Goal: Task Accomplishment & Management: Manage account settings

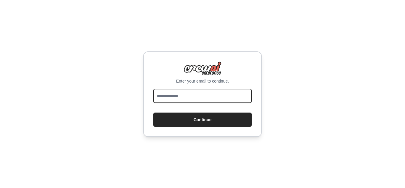
click at [174, 92] on input "email" at bounding box center [202, 96] width 98 height 14
click at [191, 98] on input "**********" at bounding box center [202, 96] width 98 height 14
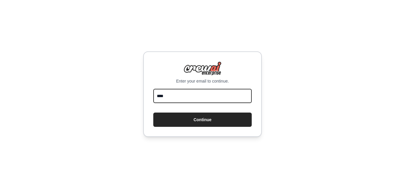
type input "**********"
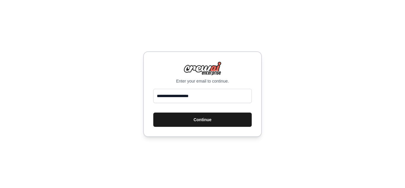
click at [211, 122] on button "Continue" at bounding box center [202, 119] width 98 height 14
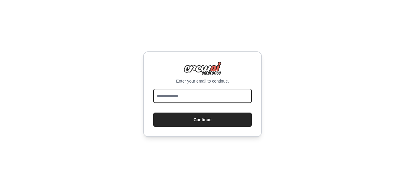
click at [177, 99] on input "email" at bounding box center [202, 96] width 98 height 14
type input "**********"
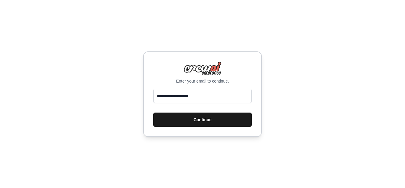
click at [198, 118] on button "Continue" at bounding box center [202, 119] width 98 height 14
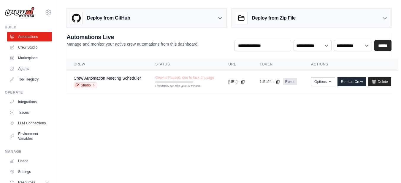
click at [217, 22] on div "Deploy from GitHub" at bounding box center [147, 18] width 160 height 19
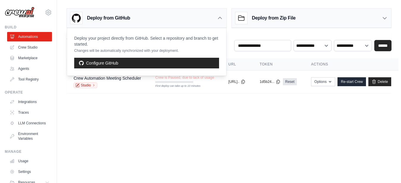
click at [217, 22] on div "Deploy from GitHub" at bounding box center [147, 18] width 160 height 19
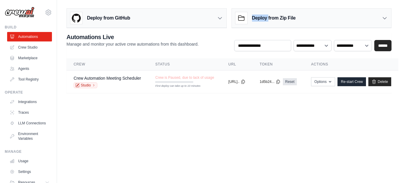
click at [217, 22] on div "Deploy from GitHub" at bounding box center [147, 18] width 160 height 19
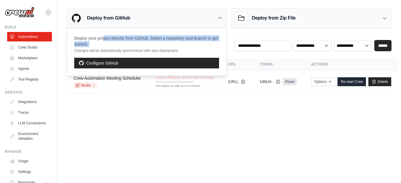
click at [217, 22] on div "Deploy from GitHub" at bounding box center [147, 18] width 160 height 19
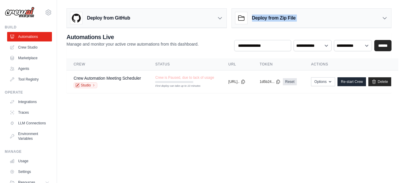
click at [217, 22] on div "Deploy from GitHub" at bounding box center [147, 18] width 160 height 19
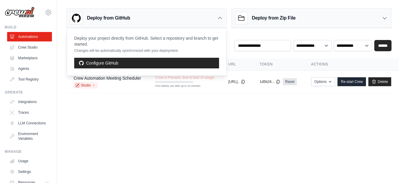
click at [217, 22] on div "Deploy from GitHub" at bounding box center [147, 18] width 160 height 19
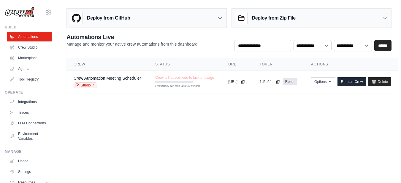
click at [382, 17] on icon at bounding box center [384, 18] width 4 height 2
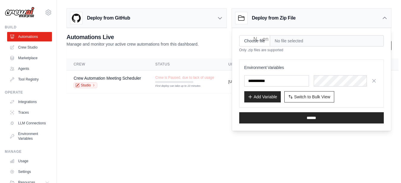
click at [382, 17] on icon at bounding box center [384, 18] width 6 height 6
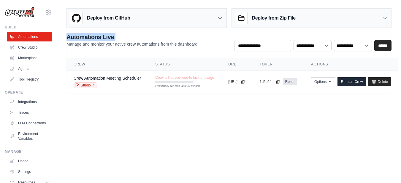
click at [382, 17] on icon at bounding box center [384, 18] width 4 height 2
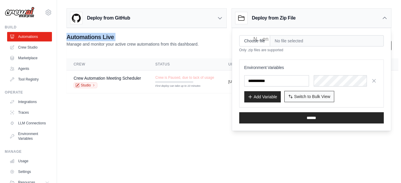
click at [311, 100] on button "Switch to Bulk View Switch to Table View" at bounding box center [309, 96] width 50 height 11
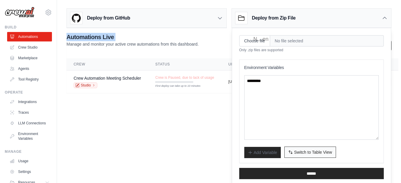
click at [328, 157] on button "Switch to Bulk View Switch to Table View" at bounding box center [310, 152] width 52 height 11
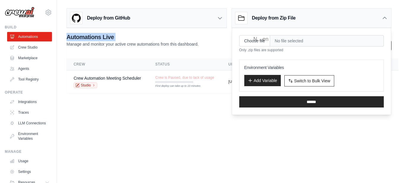
click at [268, 83] on button "Add Variable" at bounding box center [262, 80] width 36 height 11
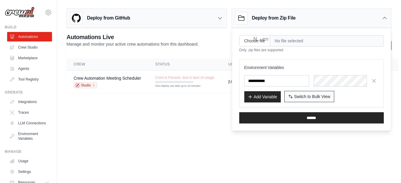
click at [312, 94] on span "Switch to Bulk View" at bounding box center [312, 97] width 36 height 6
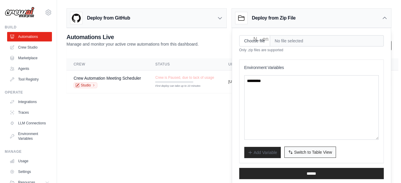
click at [319, 149] on span "Switch to Table View" at bounding box center [313, 152] width 38 height 6
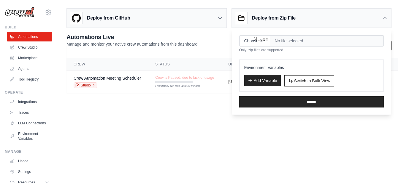
click at [262, 81] on button "Add Variable" at bounding box center [262, 80] width 36 height 11
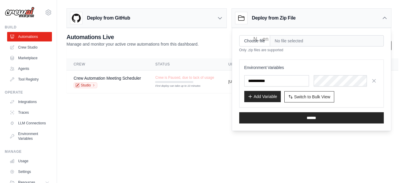
click at [265, 97] on button "Add Variable" at bounding box center [262, 96] width 36 height 11
click at [265, 98] on button "Add Variable" at bounding box center [262, 96] width 36 height 11
click at [384, 14] on div "Deploy from Zip File" at bounding box center [312, 18] width 160 height 19
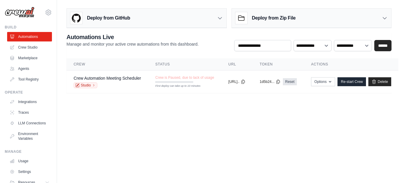
click at [107, 156] on body "sreeram1989@gmail.com Settings Build Automations Crew Studio" at bounding box center [200, 91] width 401 height 183
click at [35, 50] on link "Crew Studio" at bounding box center [30, 47] width 45 height 9
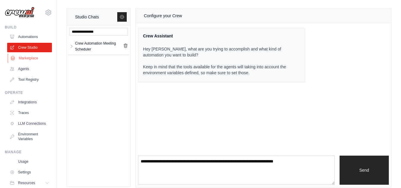
click at [31, 60] on link "Marketplace" at bounding box center [30, 57] width 45 height 9
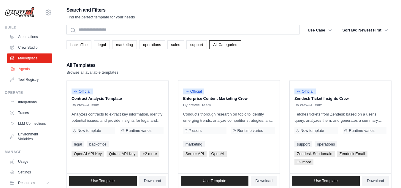
click at [29, 70] on link "Agents" at bounding box center [30, 68] width 45 height 9
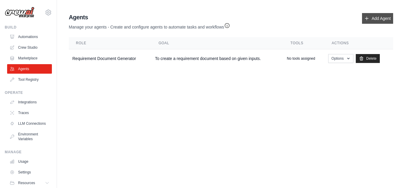
click at [376, 21] on link "Add Agent" at bounding box center [377, 18] width 31 height 11
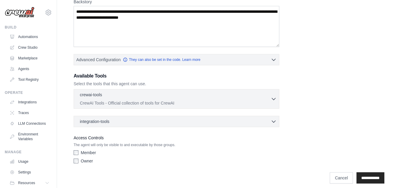
scroll to position [104, 0]
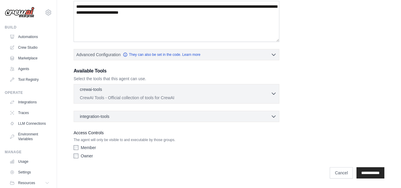
click at [274, 93] on icon "button" at bounding box center [274, 94] width 4 height 2
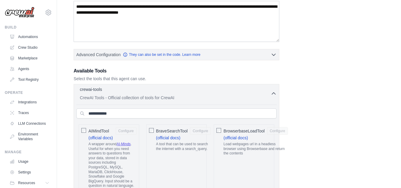
click at [274, 93] on icon "button" at bounding box center [274, 94] width 4 height 2
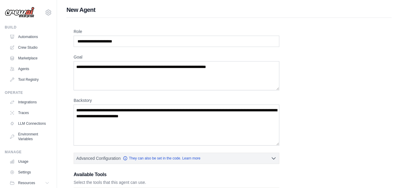
scroll to position [0, 0]
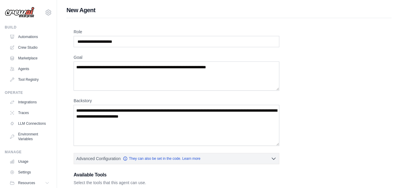
click at [27, 14] on img at bounding box center [20, 12] width 30 height 11
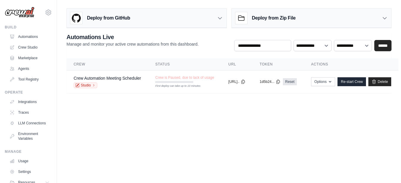
click at [209, 134] on body "sreeram1989@gmail.com Settings Build Automations Crew Studio" at bounding box center [200, 91] width 401 height 183
click at [32, 49] on link "Crew Studio" at bounding box center [30, 47] width 45 height 9
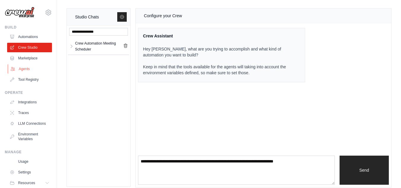
click at [19, 69] on link "Agents" at bounding box center [30, 68] width 45 height 9
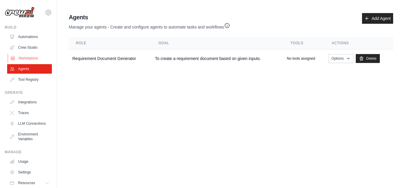
click at [30, 59] on link "Marketplace" at bounding box center [30, 57] width 45 height 9
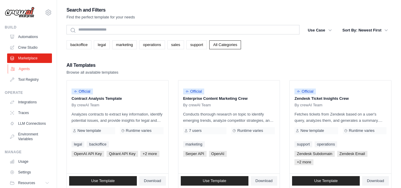
click at [28, 68] on link "Agents" at bounding box center [30, 68] width 45 height 9
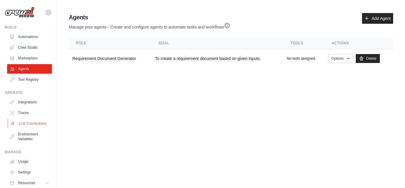
click at [24, 128] on link "LLM Connections" at bounding box center [30, 123] width 45 height 9
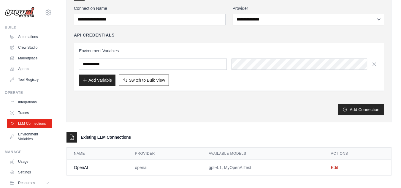
scroll to position [44, 0]
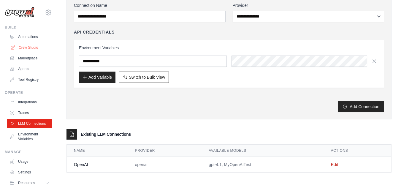
click at [24, 43] on link "Crew Studio" at bounding box center [30, 47] width 45 height 9
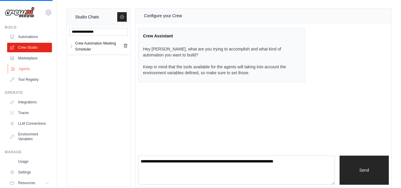
click at [23, 68] on link "Agents" at bounding box center [30, 68] width 45 height 9
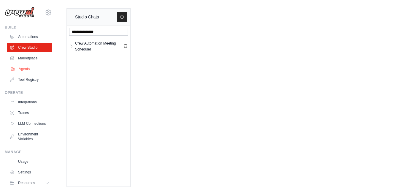
click at [23, 70] on link "Agents" at bounding box center [30, 68] width 45 height 9
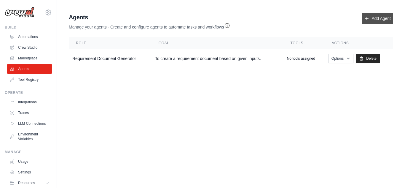
click at [379, 17] on link "Add Agent" at bounding box center [377, 18] width 31 height 11
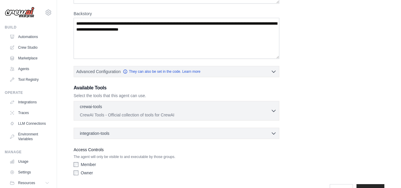
scroll to position [89, 0]
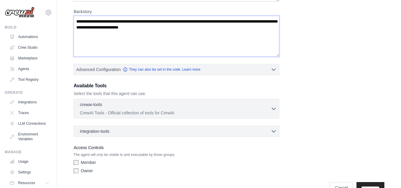
click at [96, 55] on textarea "Backstory" at bounding box center [176, 36] width 205 height 41
click at [72, 66] on div "Role Goal Backstory Advanced Configuration They can also be set in the code. Le…" at bounding box center [228, 62] width 325 height 267
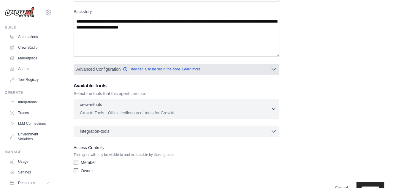
click at [272, 71] on icon "button" at bounding box center [273, 69] width 6 height 6
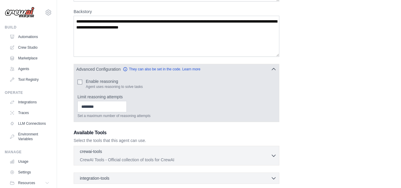
click at [272, 71] on icon "button" at bounding box center [273, 69] width 6 height 6
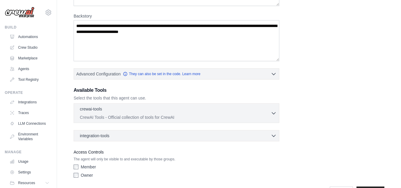
scroll to position [74, 0]
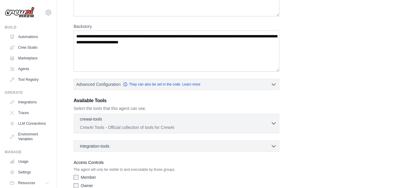
click at [271, 123] on icon "button" at bounding box center [273, 123] width 6 height 6
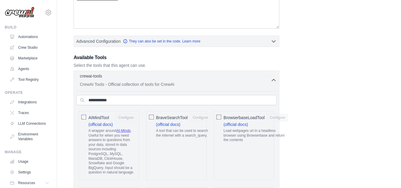
scroll to position [104, 0]
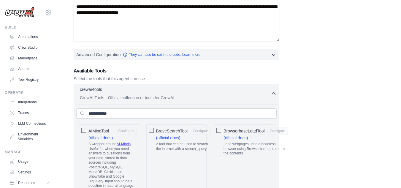
click at [271, 97] on button "crewai-tools 0 selected CrewAI Tools - Official collection of tools for CrewAI" at bounding box center [176, 93] width 200 height 14
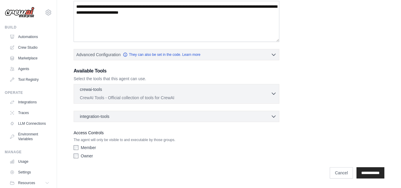
click at [271, 97] on button "crewai-tools 0 selected CrewAI Tools - Official collection of tools for CrewAI" at bounding box center [176, 93] width 200 height 14
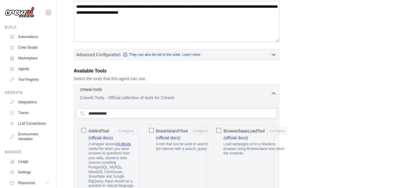
click at [271, 97] on button "crewai-tools 0 selected CrewAI Tools - Official collection of tools for CrewAI" at bounding box center [176, 93] width 200 height 14
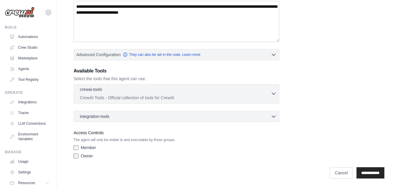
click at [271, 97] on button "crewai-tools 0 selected CrewAI Tools - Official collection of tools for CrewAI" at bounding box center [176, 93] width 200 height 14
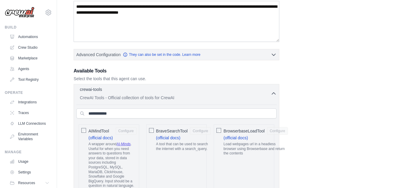
click at [271, 97] on button "crewai-tools 0 selected CrewAI Tools - Official collection of tools for CrewAI" at bounding box center [176, 93] width 200 height 14
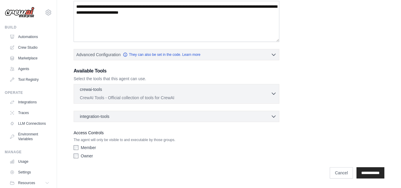
click at [271, 97] on button "crewai-tools 0 selected CrewAI Tools - Official collection of tools for CrewAI" at bounding box center [176, 93] width 200 height 14
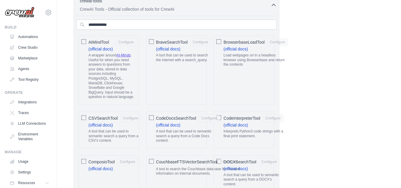
scroll to position [193, 0]
click at [122, 42] on button "Configure" at bounding box center [126, 42] width 21 height 8
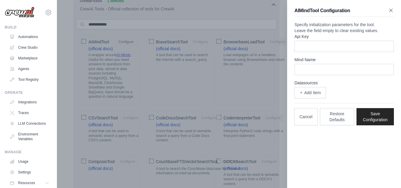
click at [390, 12] on icon "button" at bounding box center [391, 10] width 6 height 6
